Goal: Task Accomplishment & Management: Manage account settings

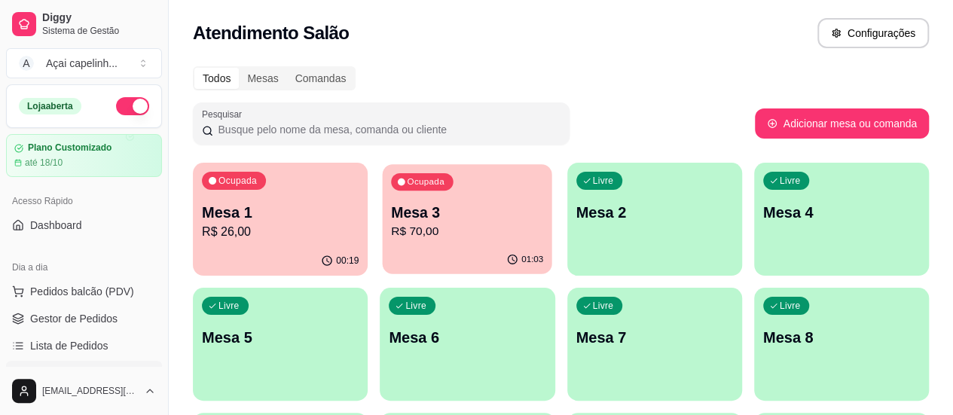
click at [391, 221] on p "Mesa 3" at bounding box center [467, 213] width 152 height 20
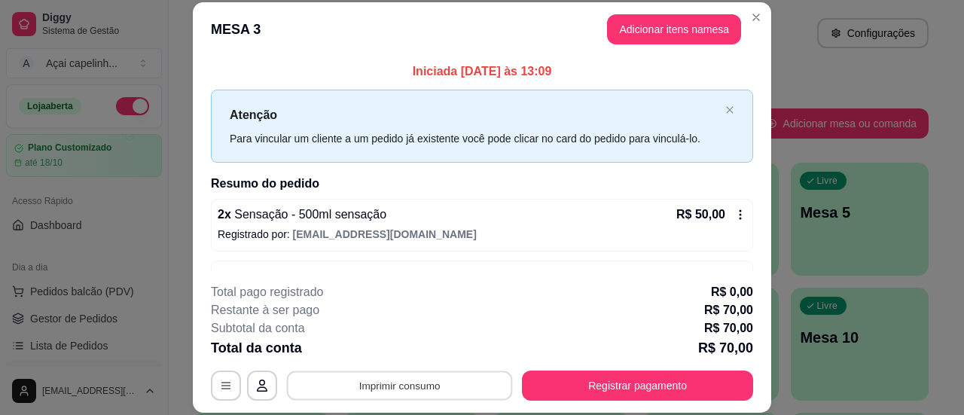
click at [400, 389] on button "Imprimir consumo" at bounding box center [400, 385] width 226 height 29
click at [407, 349] on button "IMPRESSORA" at bounding box center [398, 351] width 105 height 23
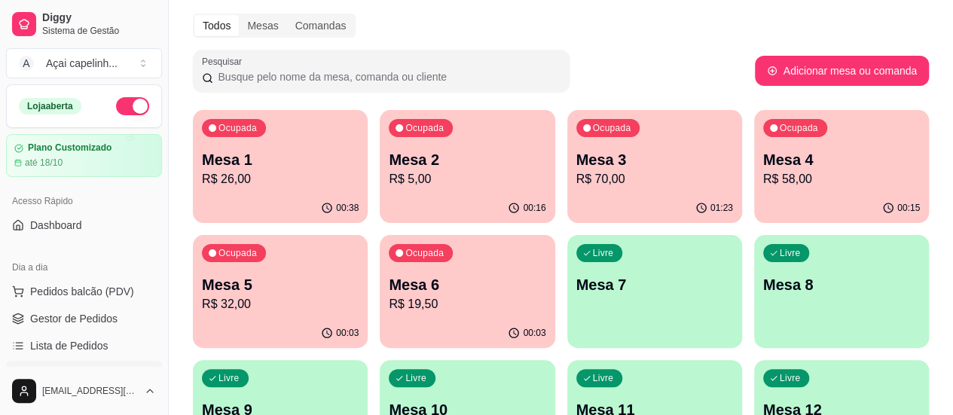
scroll to position [75, 0]
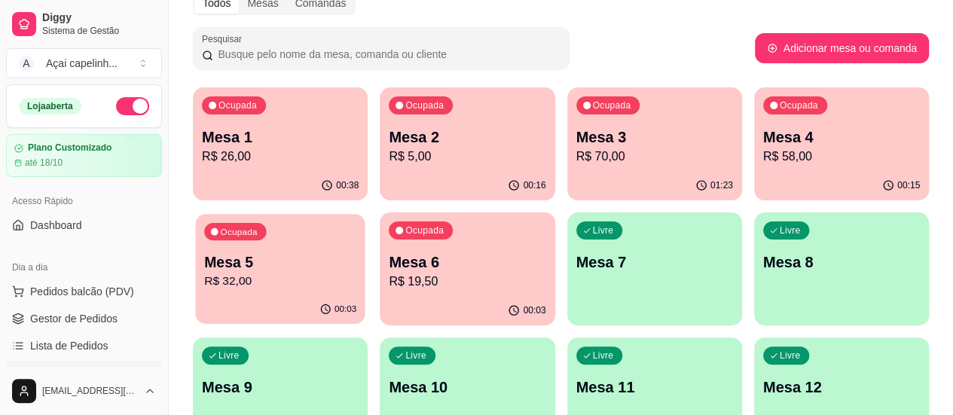
click at [356, 252] on p "Mesa 5" at bounding box center [280, 262] width 152 height 20
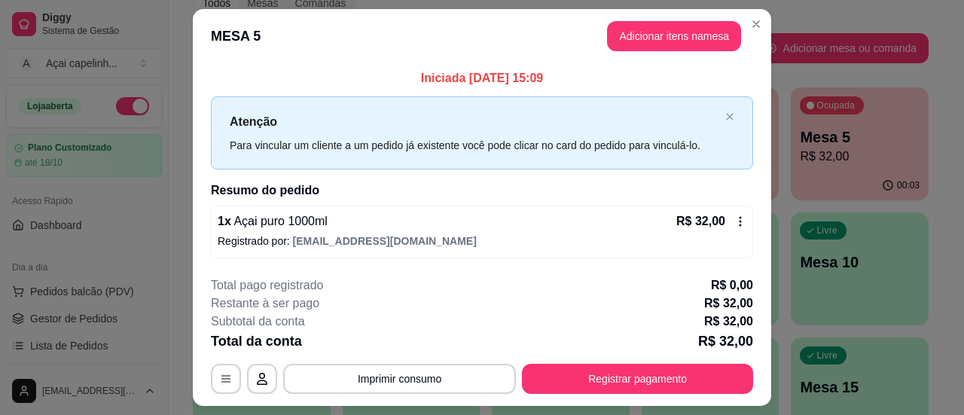
click at [738, 222] on icon at bounding box center [741, 221] width 12 height 12
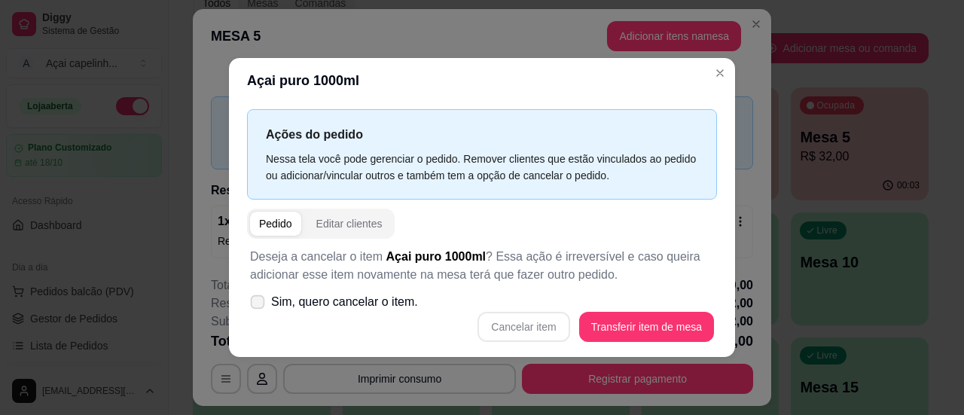
click at [341, 298] on span "Sim, quero cancelar o item." at bounding box center [344, 302] width 147 height 18
click at [259, 304] on input "Sim, quero cancelar o item." at bounding box center [254, 309] width 10 height 10
checkbox input "true"
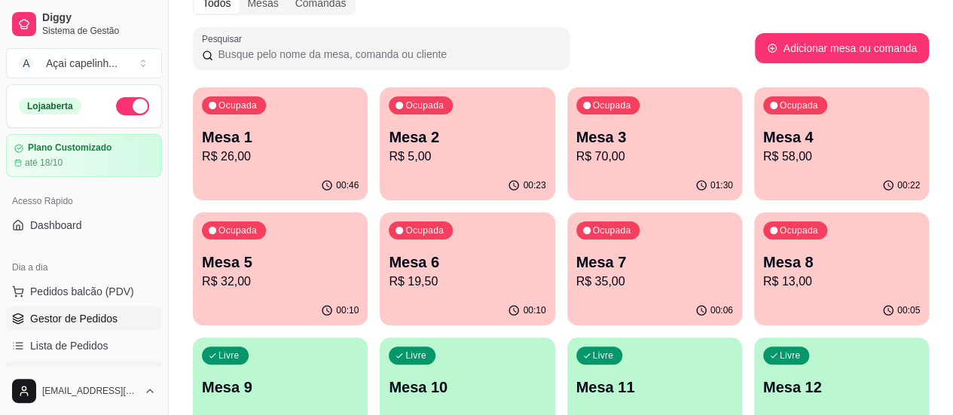
click at [41, 326] on link "Gestor de Pedidos" at bounding box center [84, 319] width 156 height 24
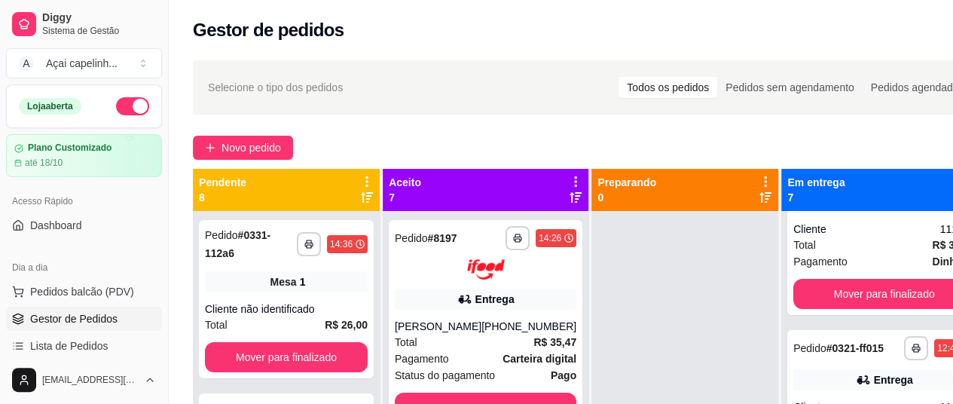
scroll to position [151, 0]
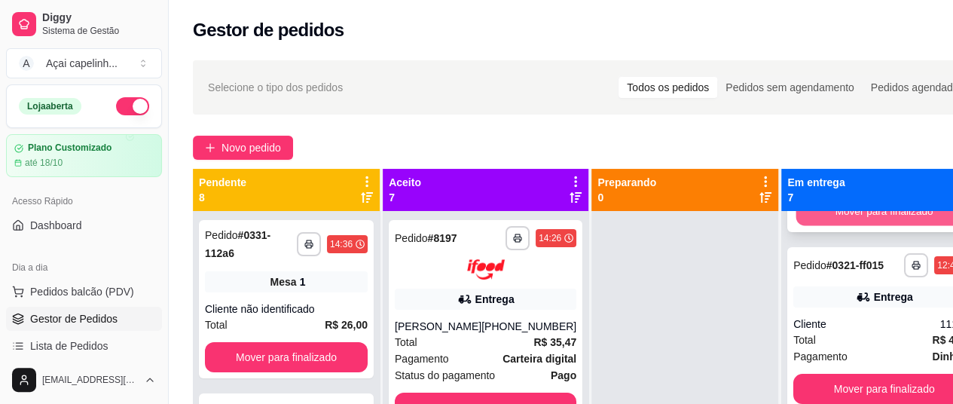
click at [885, 217] on button "Mover para finalizado" at bounding box center [884, 211] width 176 height 29
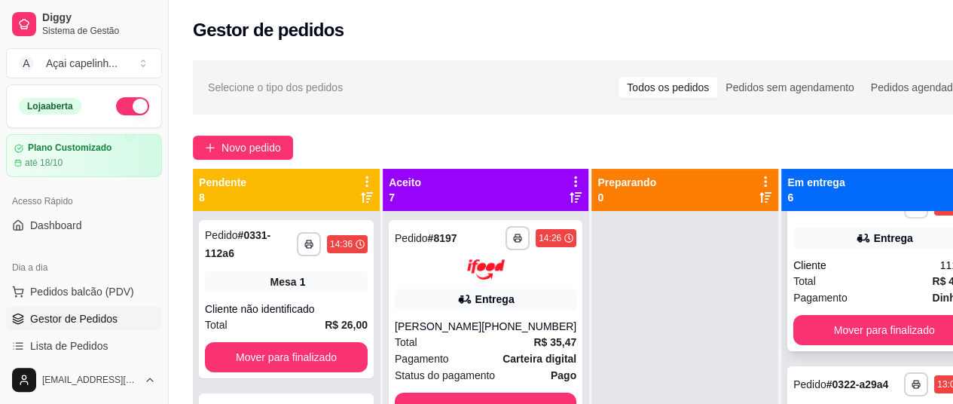
scroll to position [75, 0]
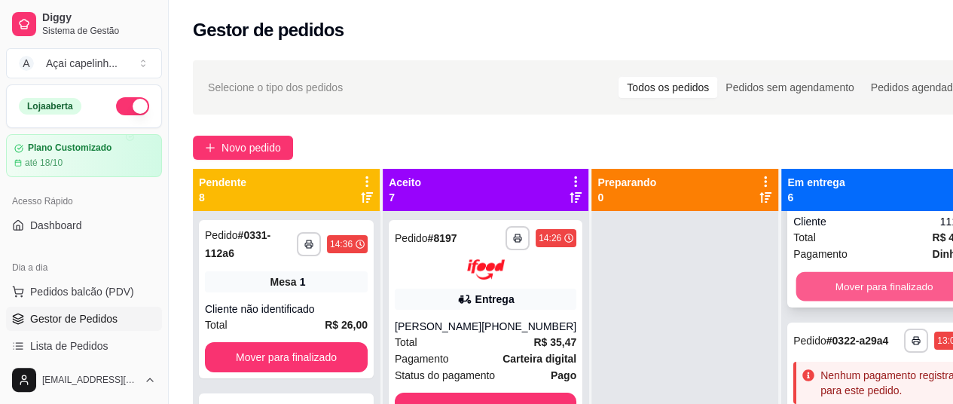
click at [849, 296] on button "Mover para finalizado" at bounding box center [884, 286] width 176 height 29
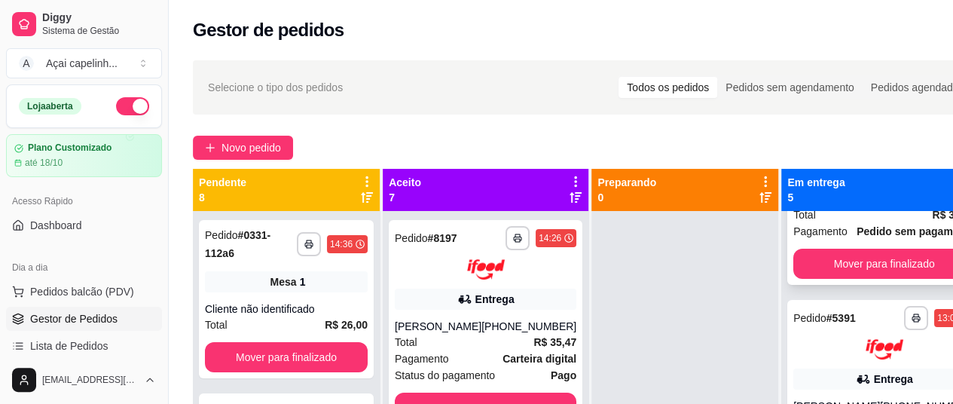
scroll to position [151, 0]
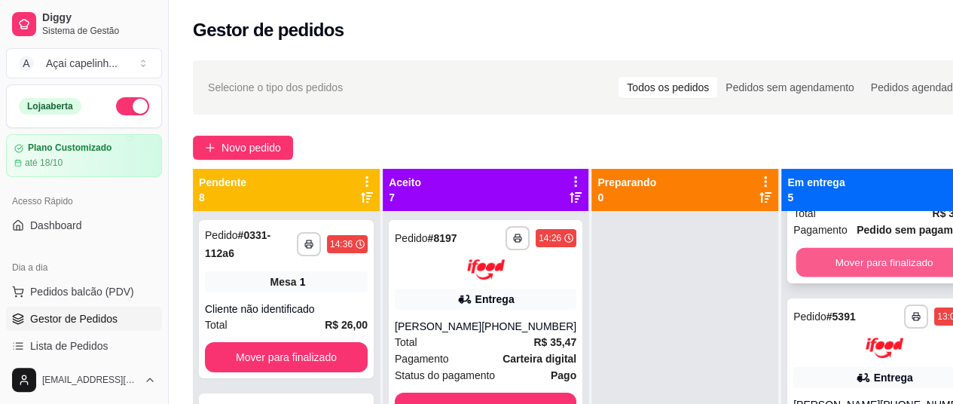
click at [853, 277] on button "Mover para finalizado" at bounding box center [884, 262] width 176 height 29
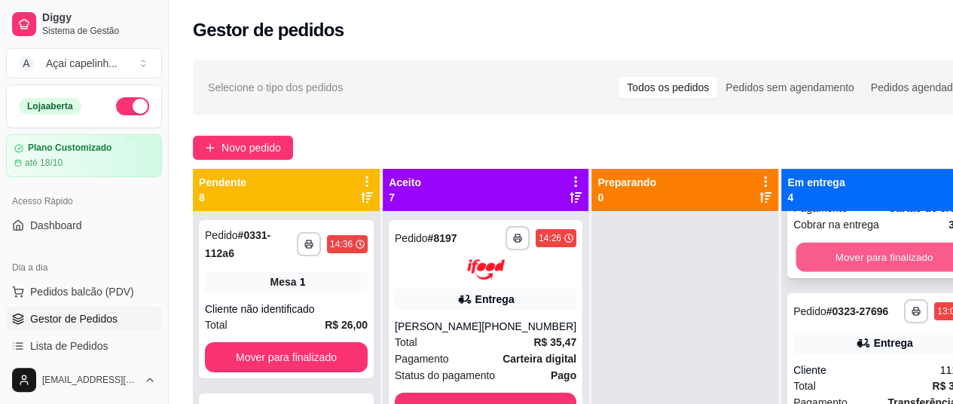
click at [832, 264] on button "Mover para finalizado" at bounding box center [884, 256] width 176 height 29
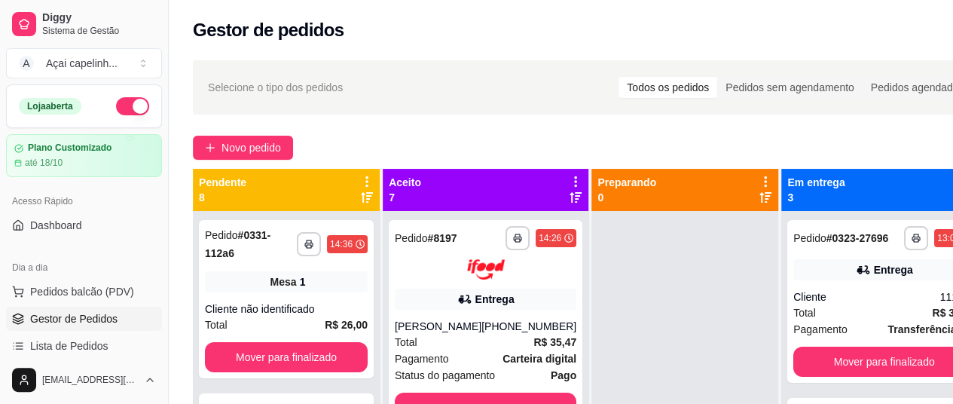
scroll to position [75, 0]
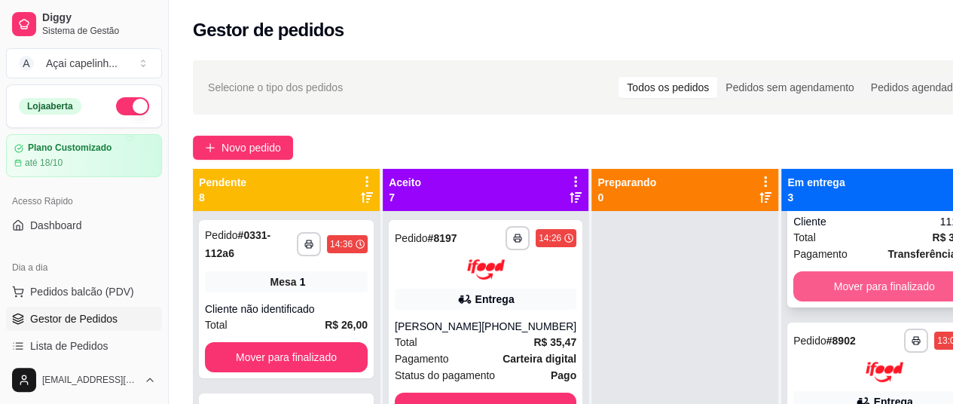
click at [831, 296] on button "Mover para finalizado" at bounding box center [884, 286] width 182 height 30
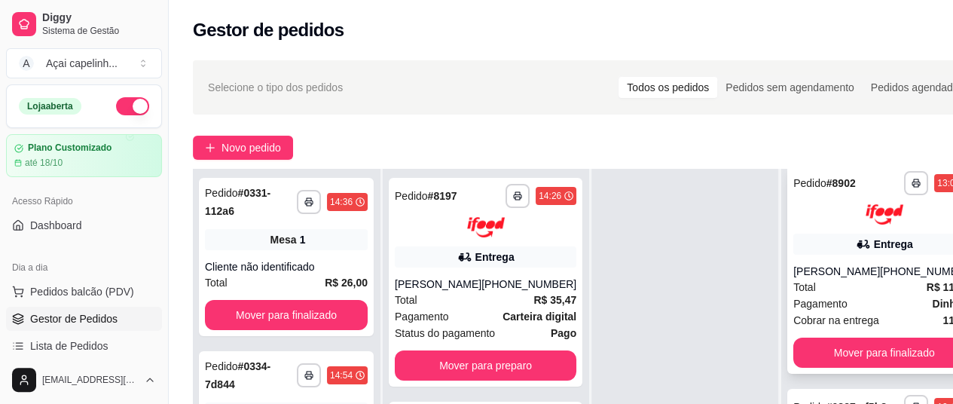
scroll to position [151, 0]
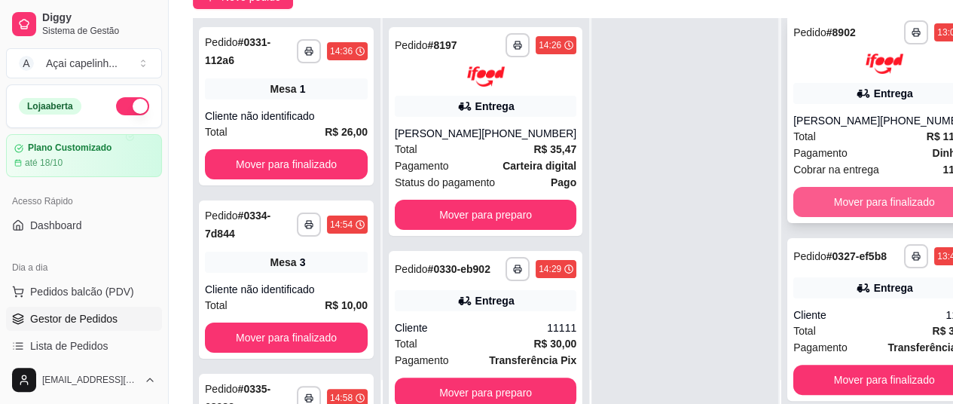
click at [857, 206] on button "Mover para finalizado" at bounding box center [884, 202] width 182 height 30
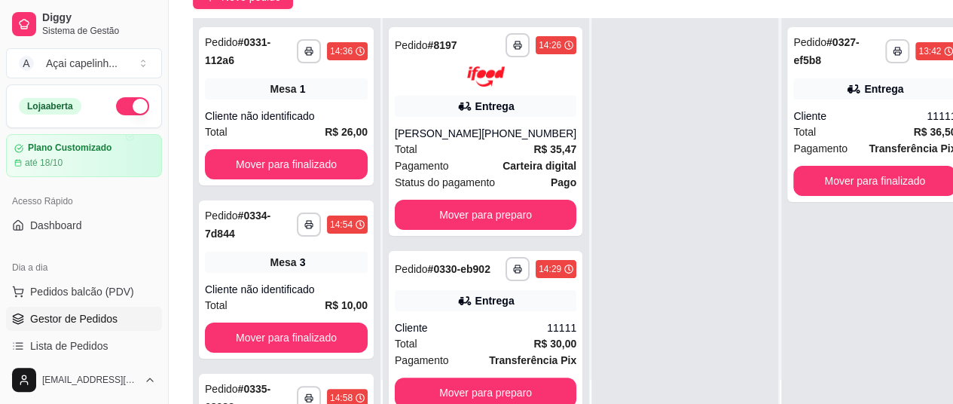
scroll to position [226, 0]
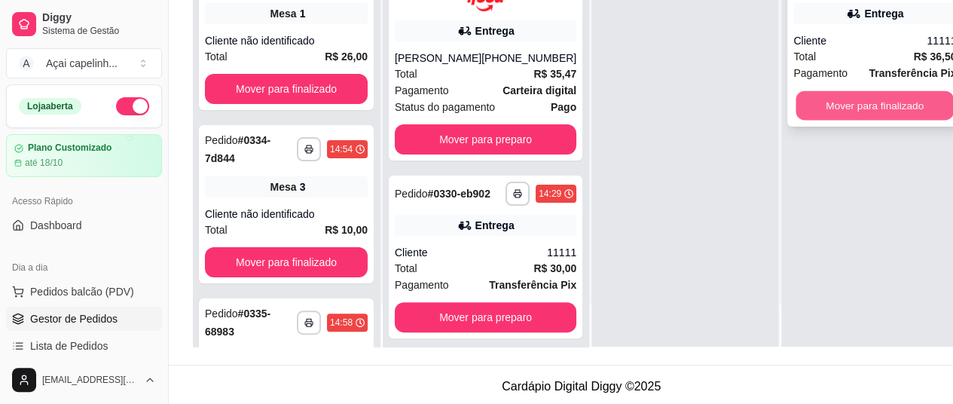
click at [863, 103] on button "Mover para finalizado" at bounding box center [875, 105] width 158 height 29
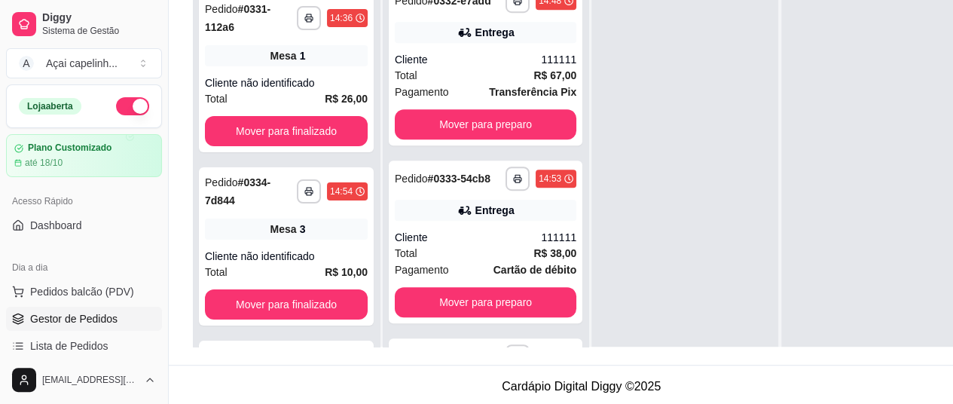
scroll to position [452, 0]
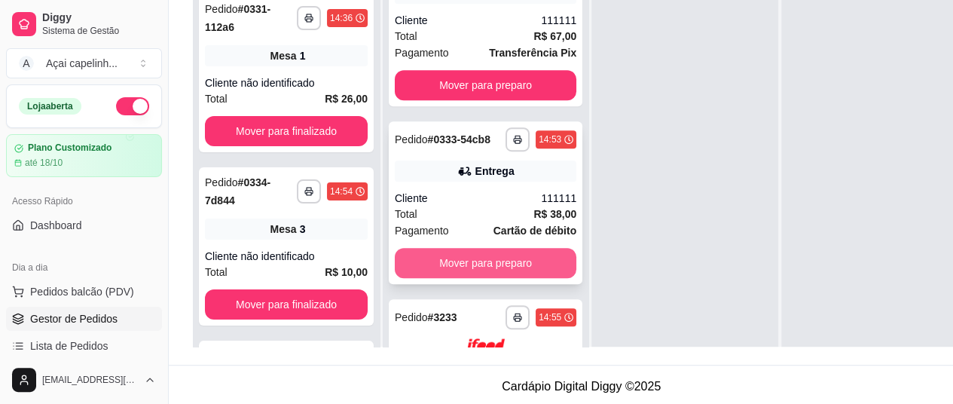
click at [469, 278] on button "Mover para preparo" at bounding box center [486, 263] width 182 height 30
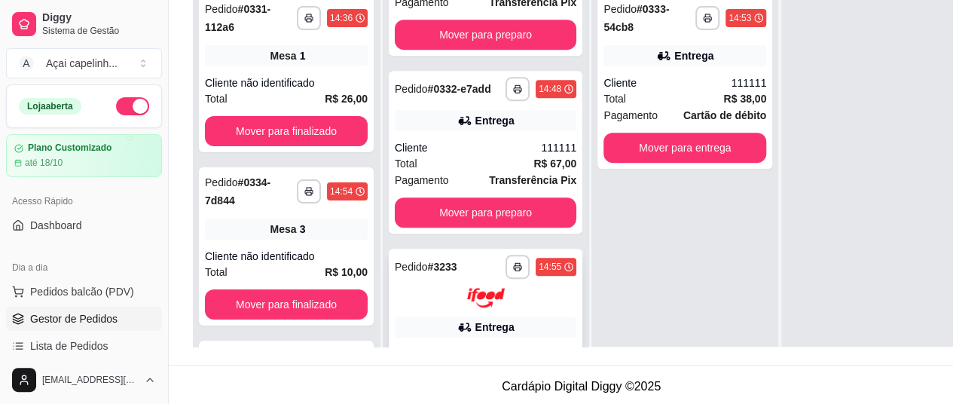
scroll to position [301, 0]
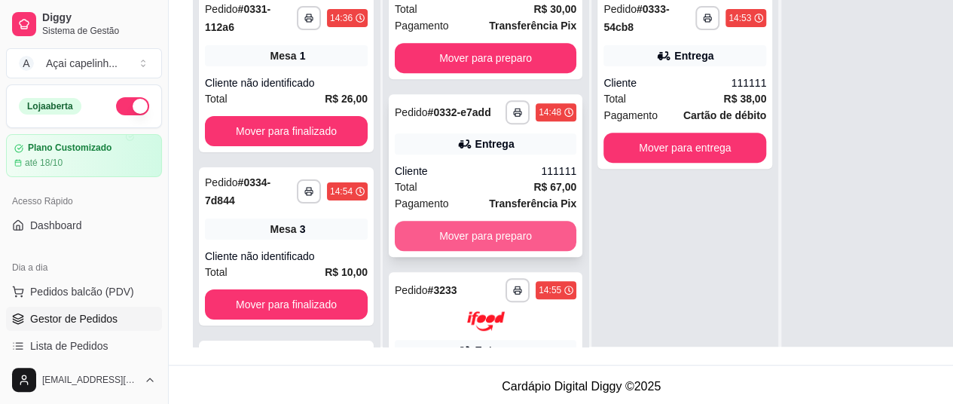
click at [506, 251] on button "Mover para preparo" at bounding box center [486, 236] width 182 height 30
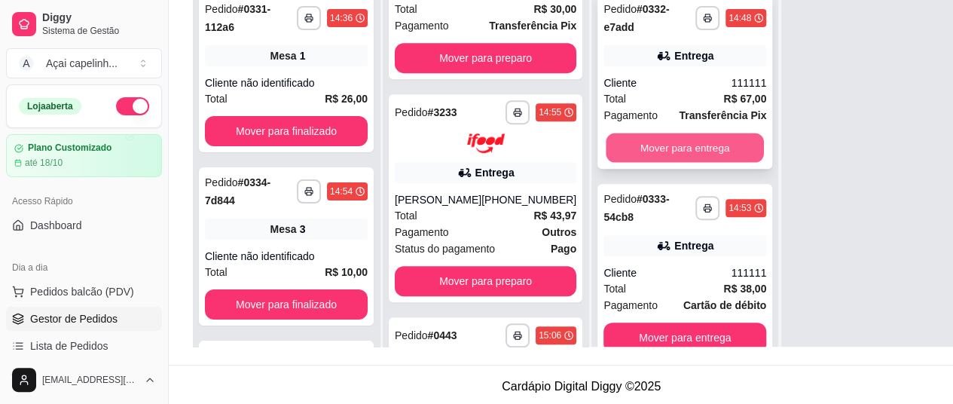
click at [654, 154] on button "Mover para entrega" at bounding box center [685, 147] width 158 height 29
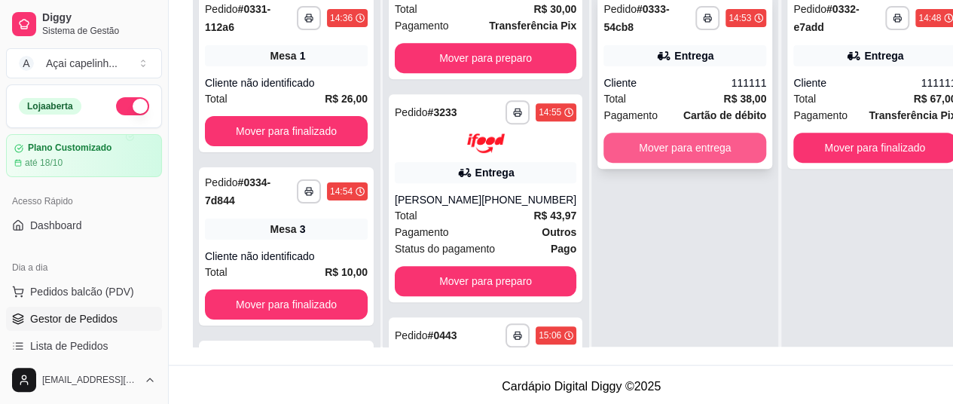
click at [702, 153] on button "Mover para entrega" at bounding box center [685, 148] width 163 height 30
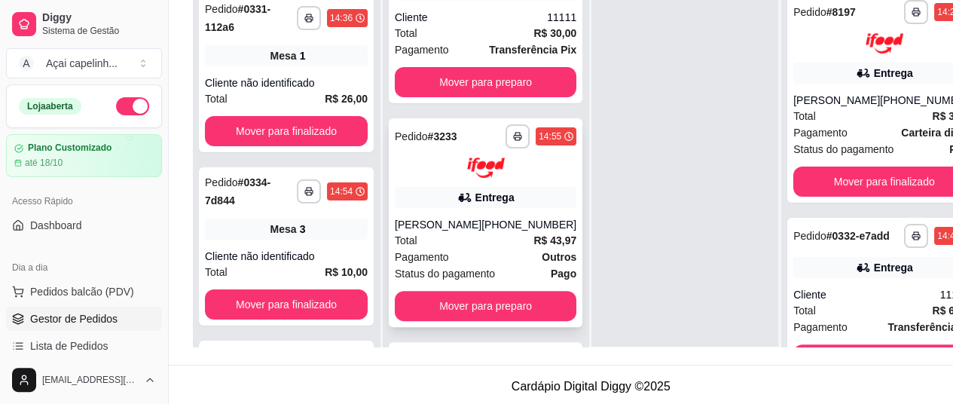
scroll to position [0, 0]
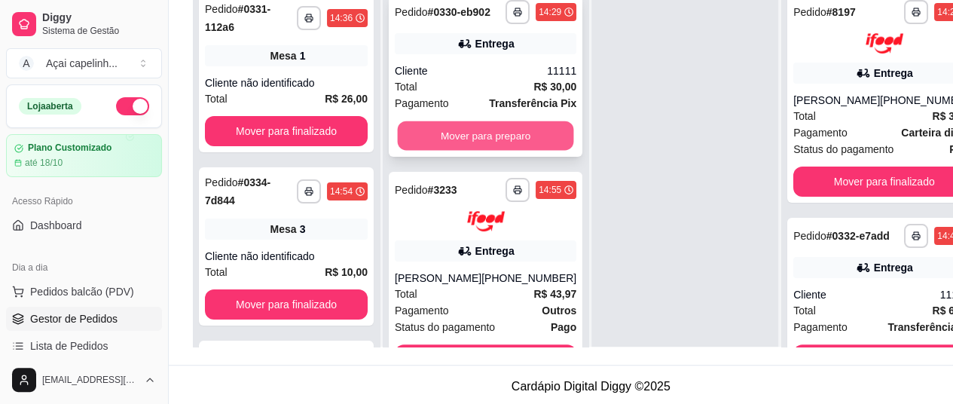
click at [497, 148] on button "Mover para preparo" at bounding box center [486, 135] width 176 height 29
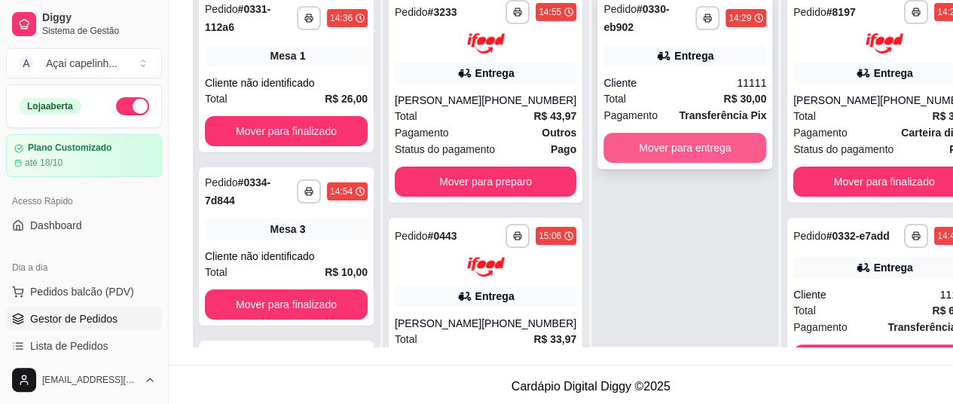
click at [666, 136] on button "Mover para entrega" at bounding box center [685, 148] width 163 height 30
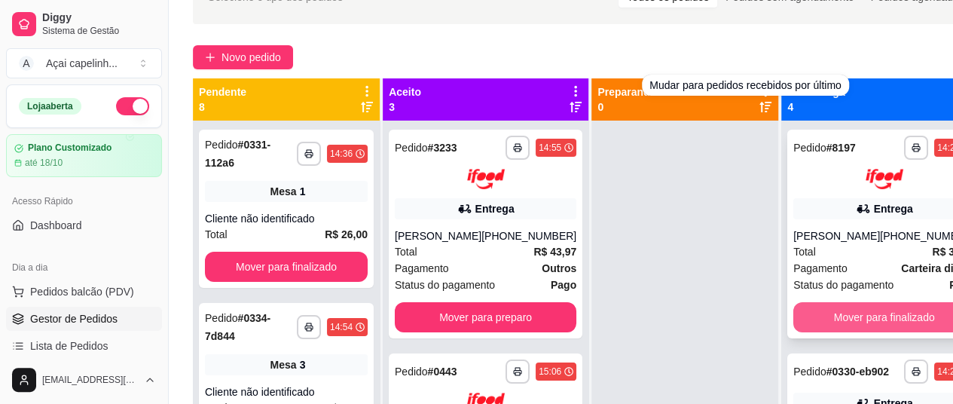
scroll to position [151, 0]
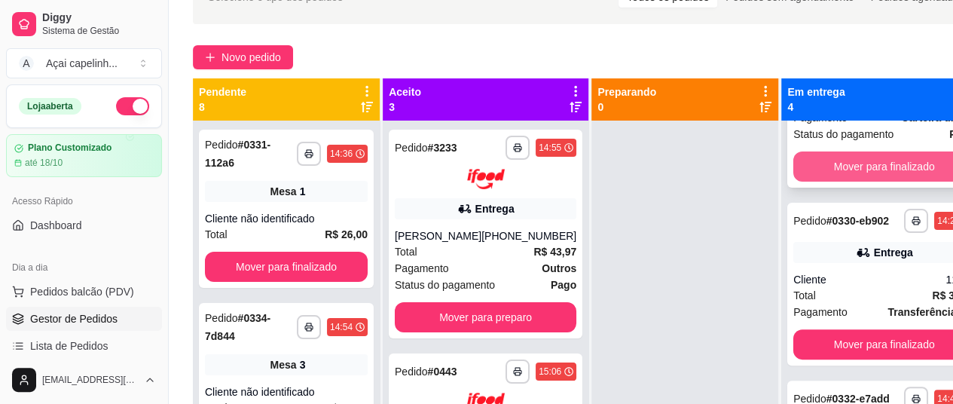
click at [859, 164] on button "Mover para finalizado" at bounding box center [884, 166] width 182 height 30
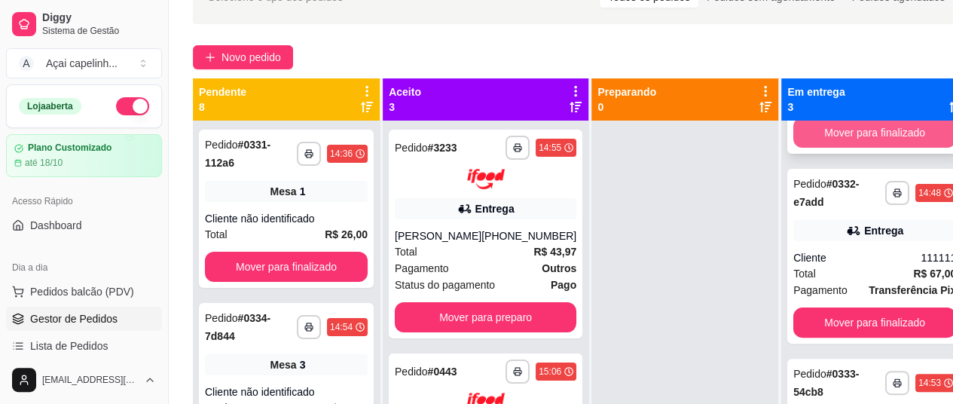
click at [869, 127] on button "Mover para finalizado" at bounding box center [874, 133] width 163 height 30
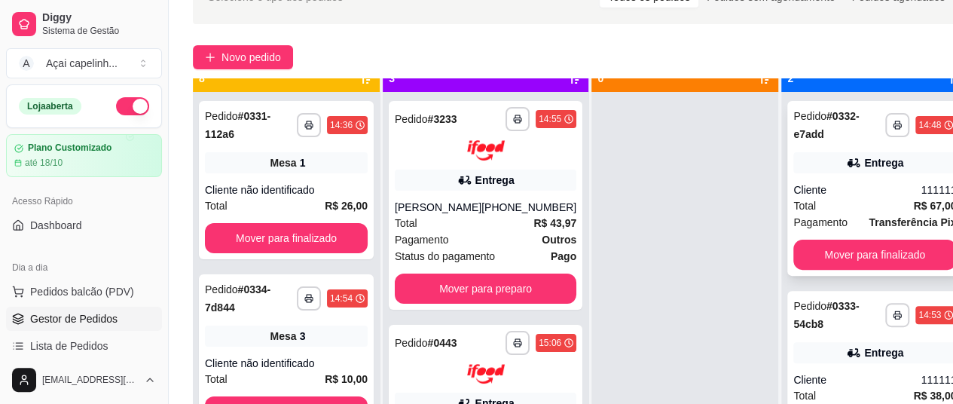
scroll to position [42, 0]
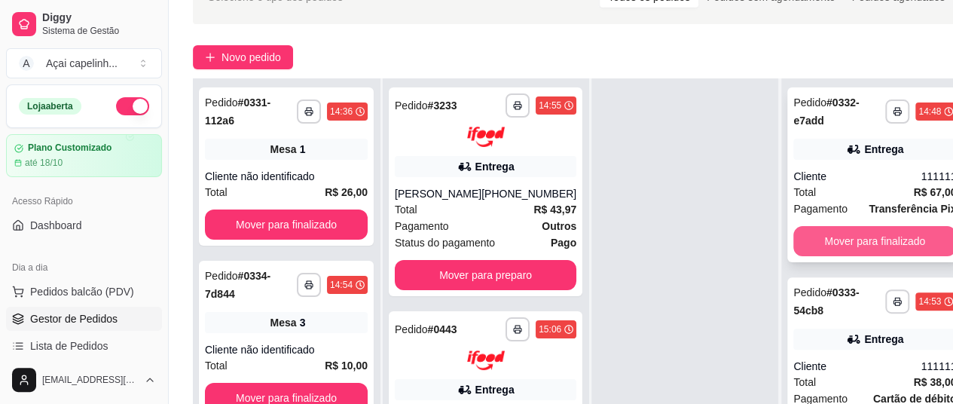
click at [842, 232] on button "Mover para finalizado" at bounding box center [874, 241] width 163 height 30
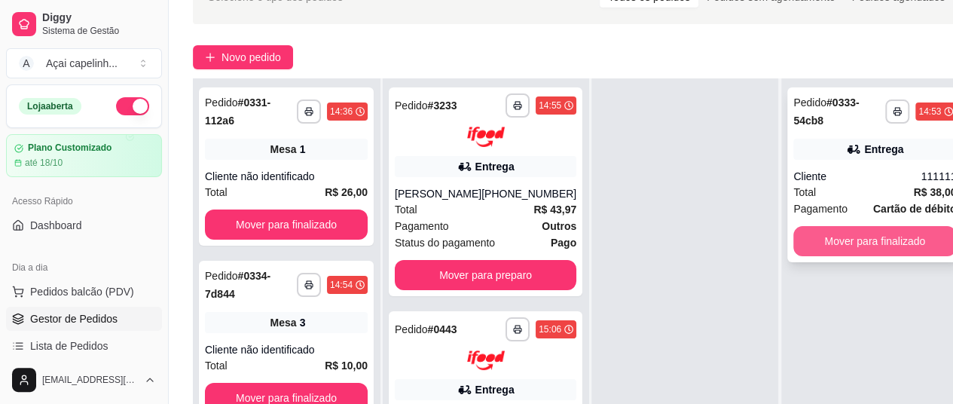
click at [845, 234] on button "Mover para finalizado" at bounding box center [874, 241] width 163 height 30
